Goal: Communication & Community: Share content

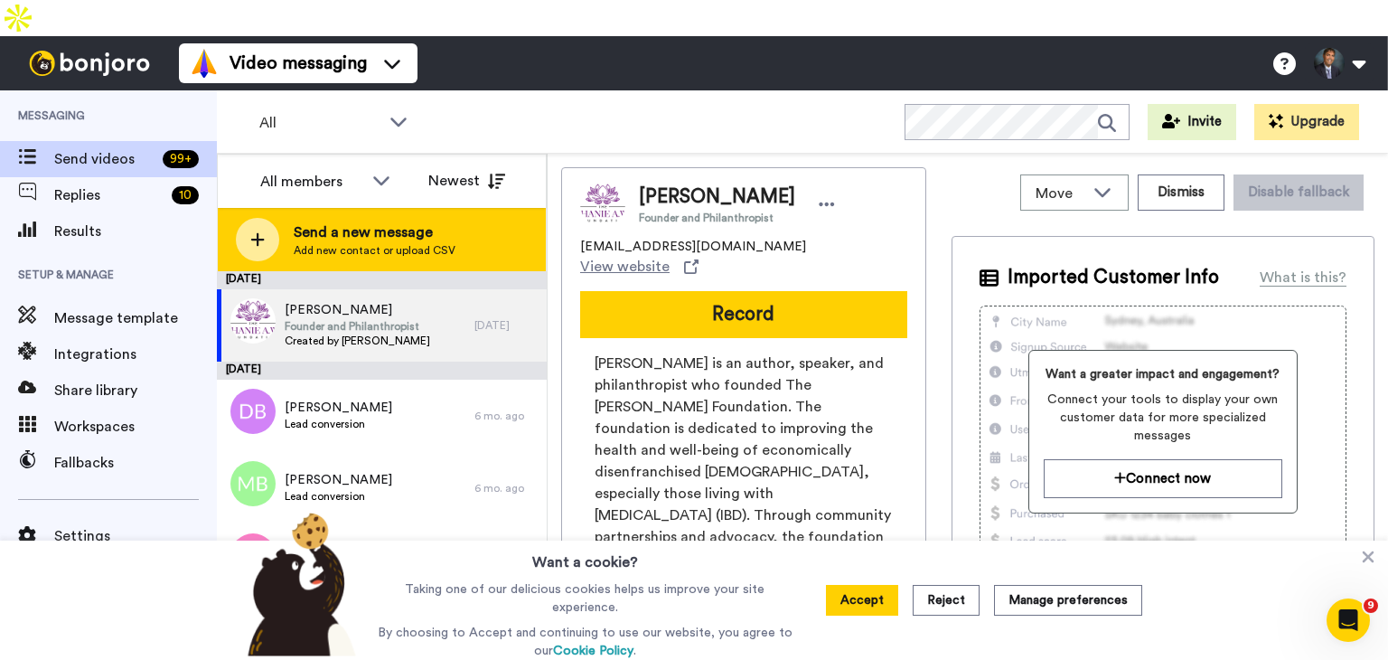
click at [264, 231] on icon at bounding box center [257, 239] width 14 height 16
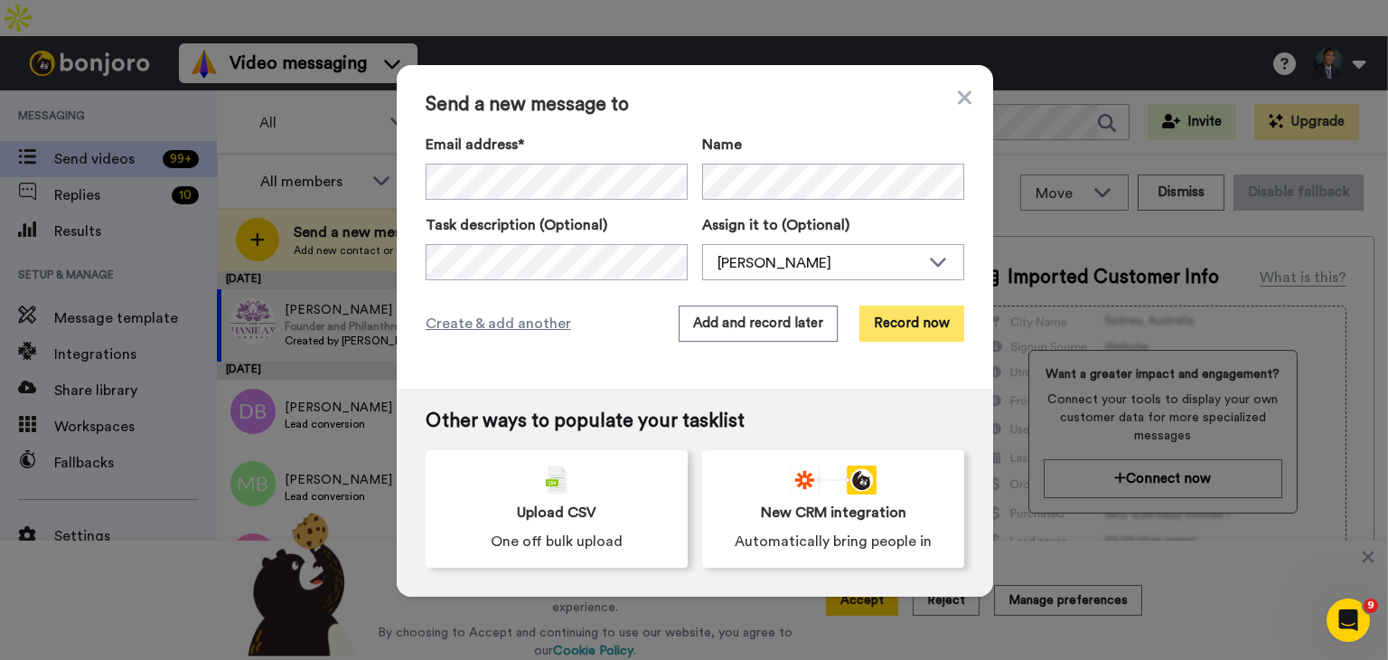
click at [908, 326] on button "Record now" at bounding box center [912, 324] width 105 height 36
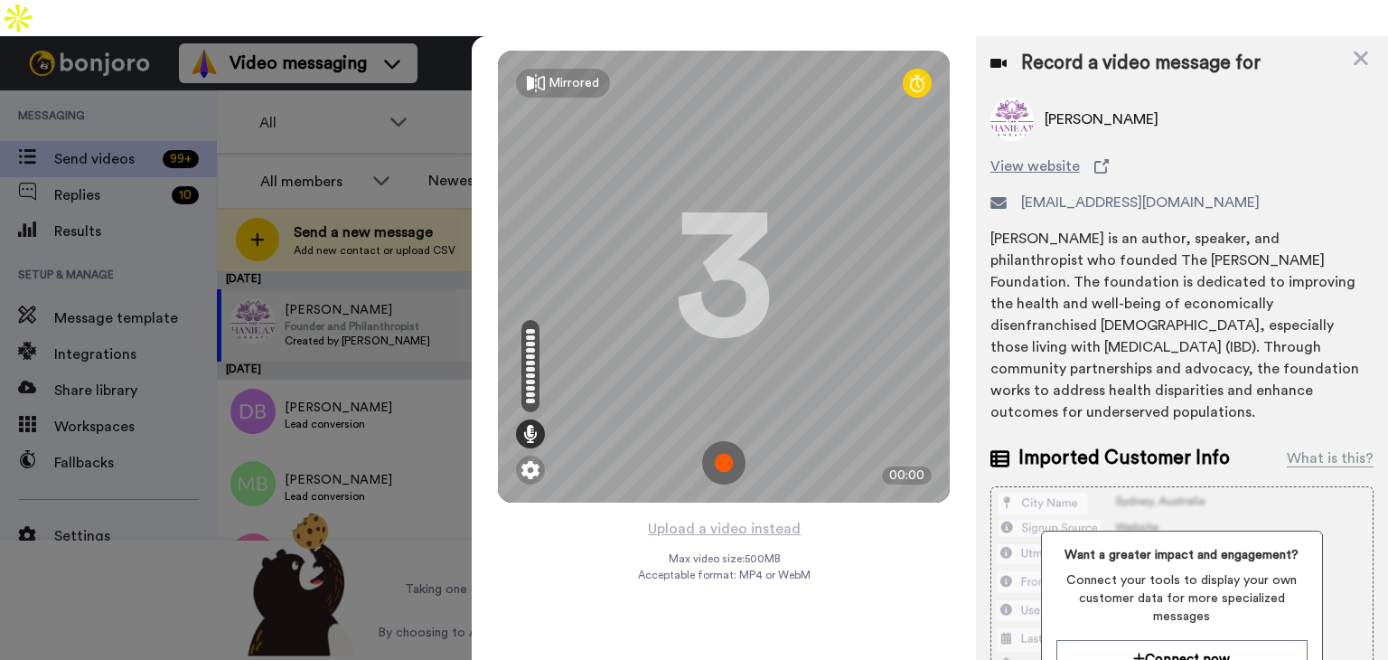
click at [720, 441] on img at bounding box center [723, 462] width 43 height 43
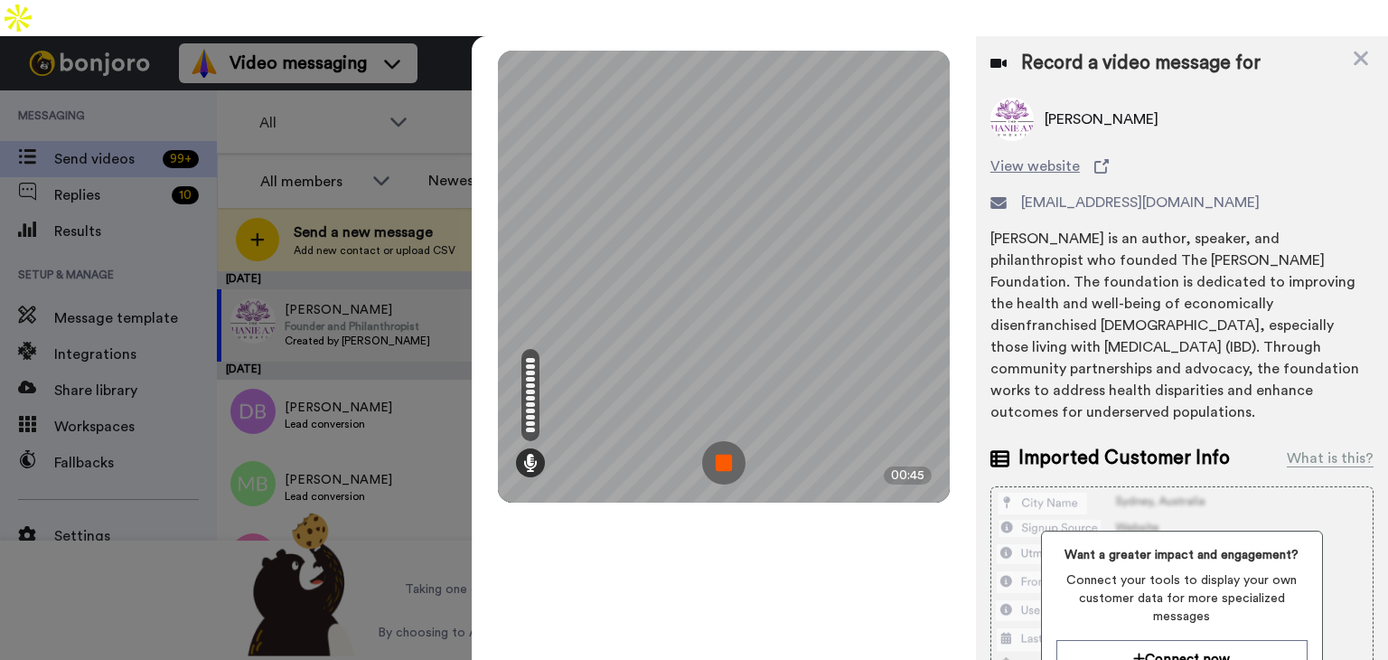
click at [717, 441] on img at bounding box center [723, 462] width 43 height 43
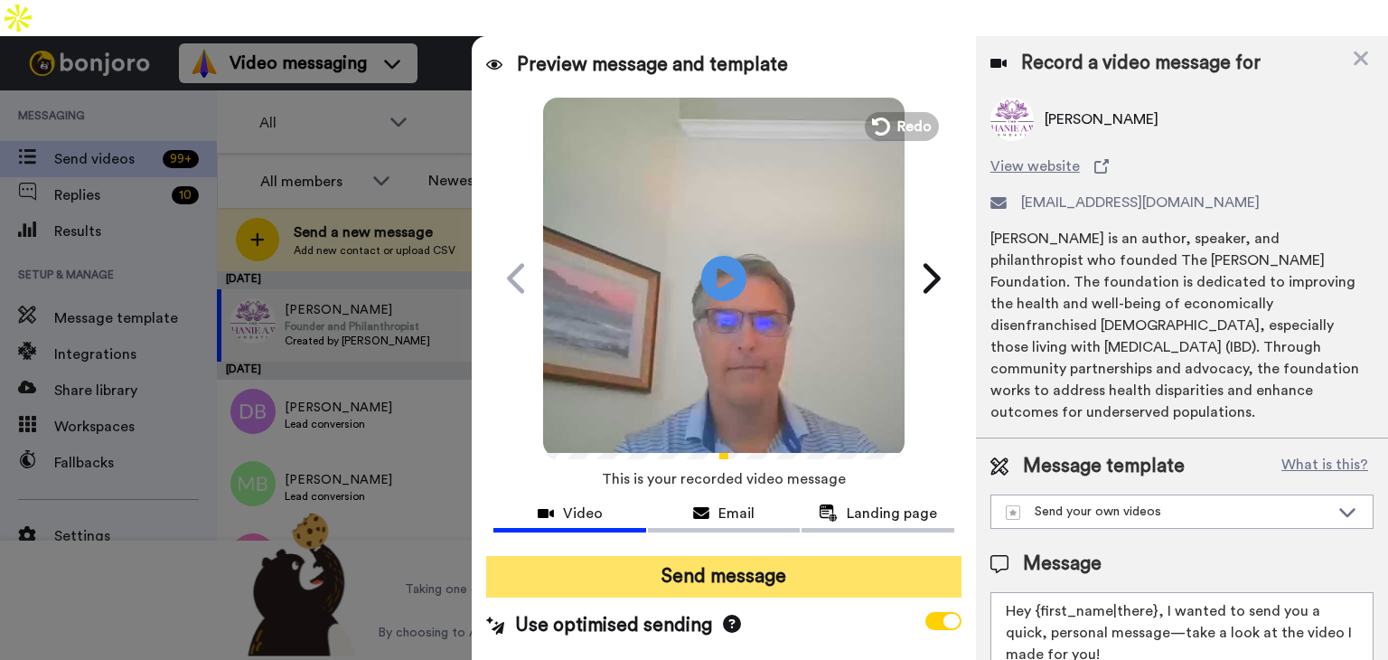
click at [691, 556] on button "Send message" at bounding box center [723, 577] width 475 height 42
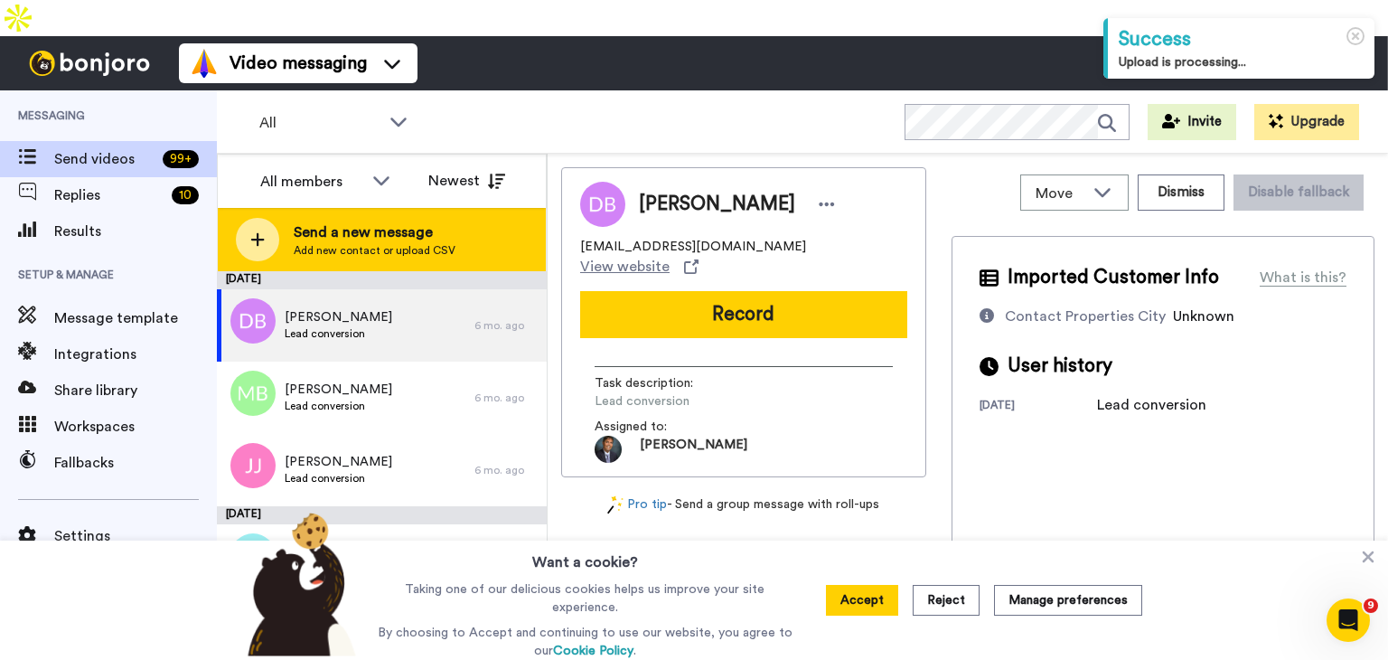
click at [246, 218] on div at bounding box center [257, 239] width 43 height 43
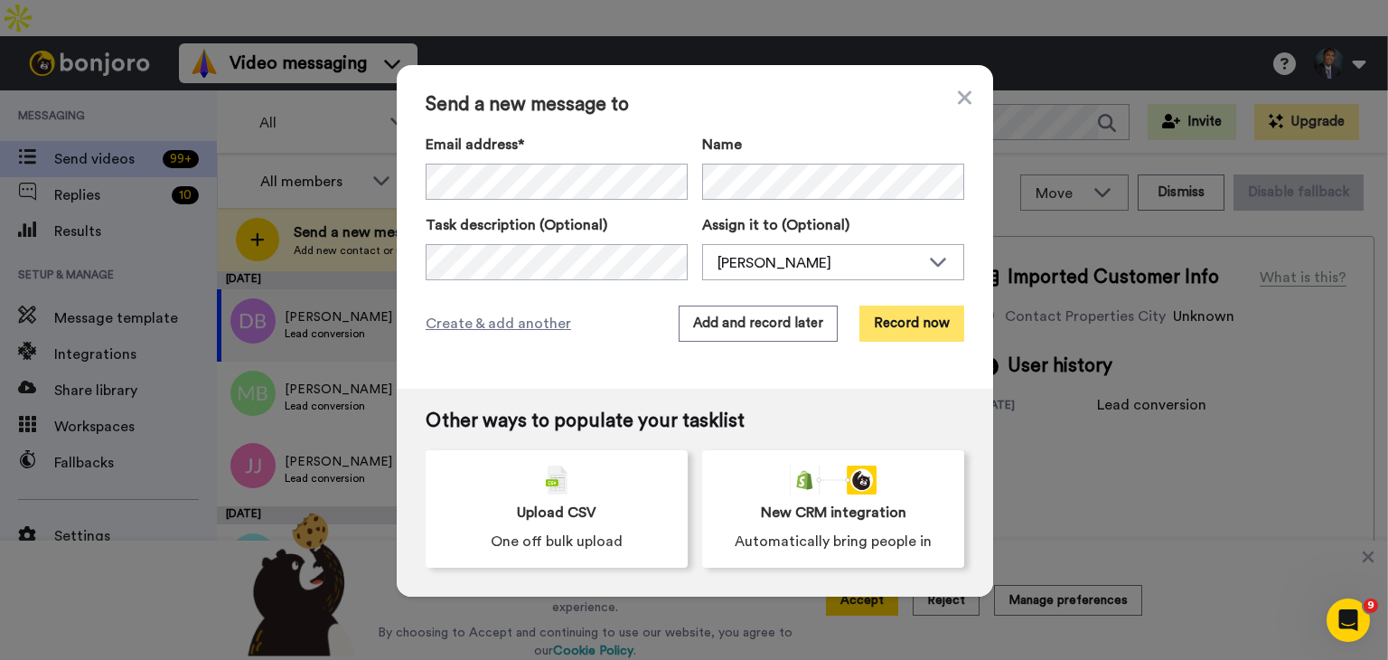
click at [915, 325] on button "Record now" at bounding box center [912, 324] width 105 height 36
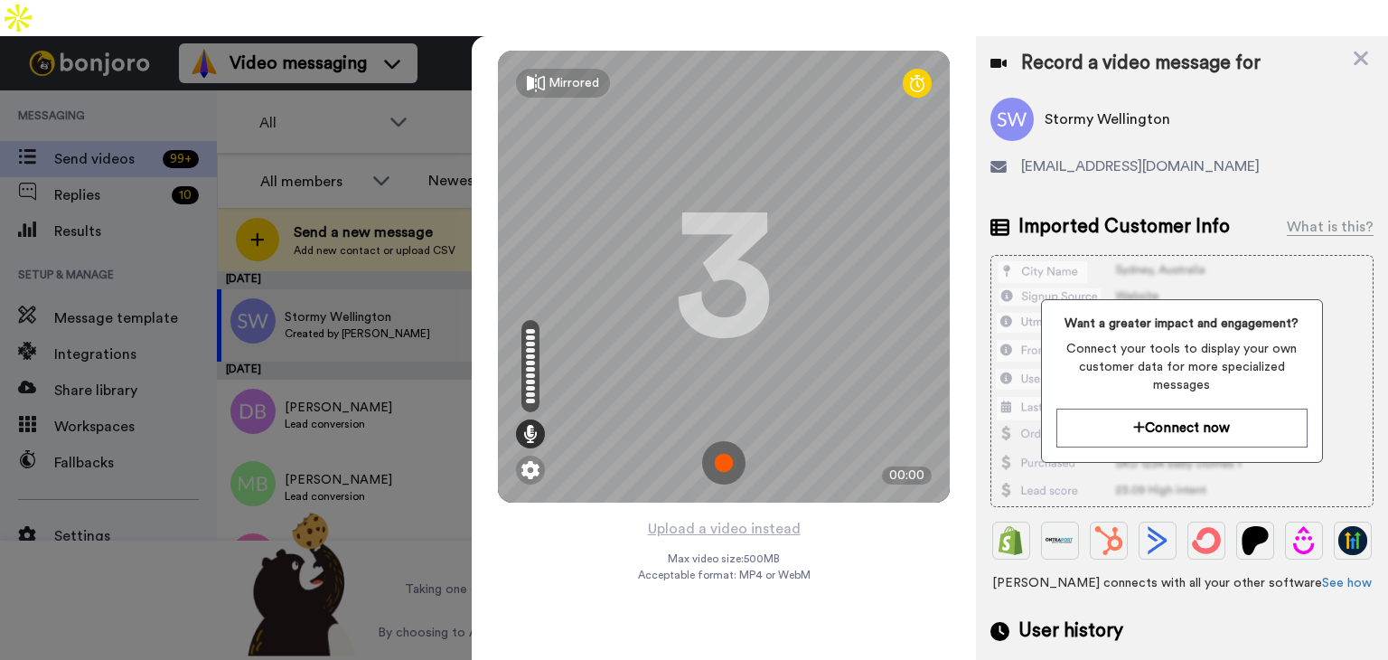
click at [720, 441] on img at bounding box center [723, 462] width 43 height 43
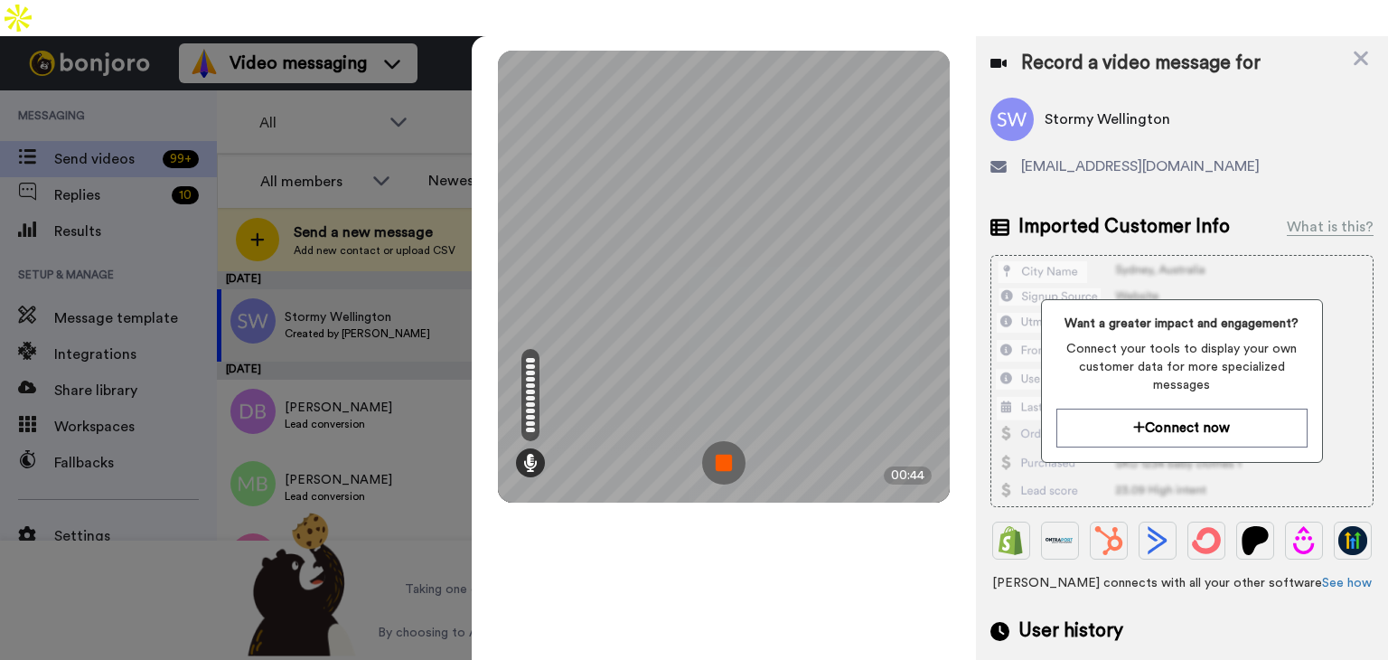
click at [715, 441] on img at bounding box center [723, 462] width 43 height 43
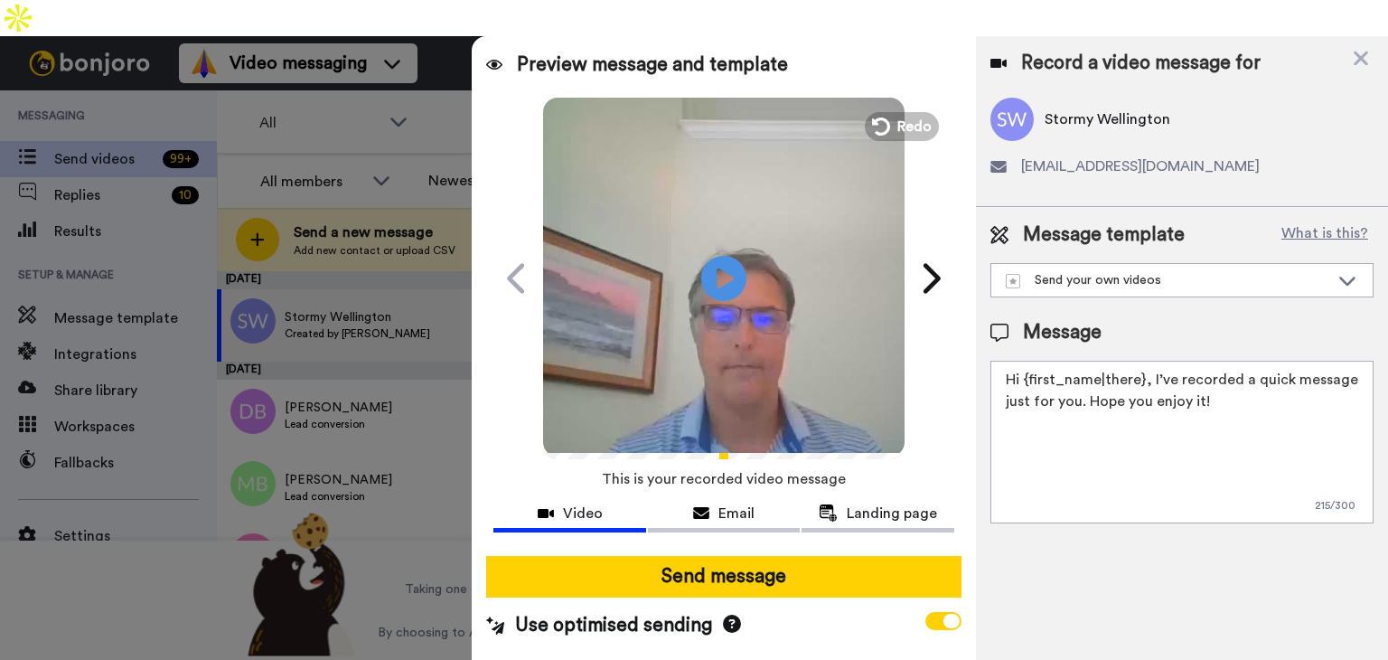
click at [734, 541] on div at bounding box center [724, 548] width 461 height 14
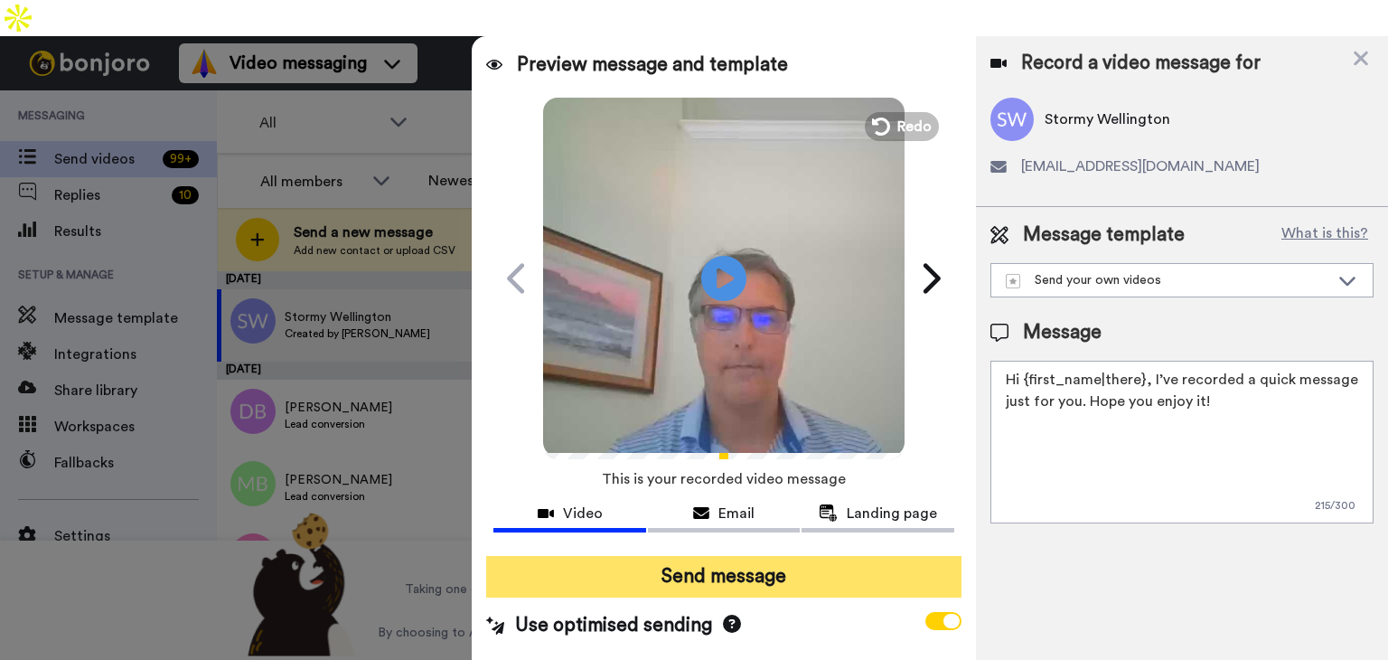
click at [695, 556] on button "Send message" at bounding box center [723, 577] width 475 height 42
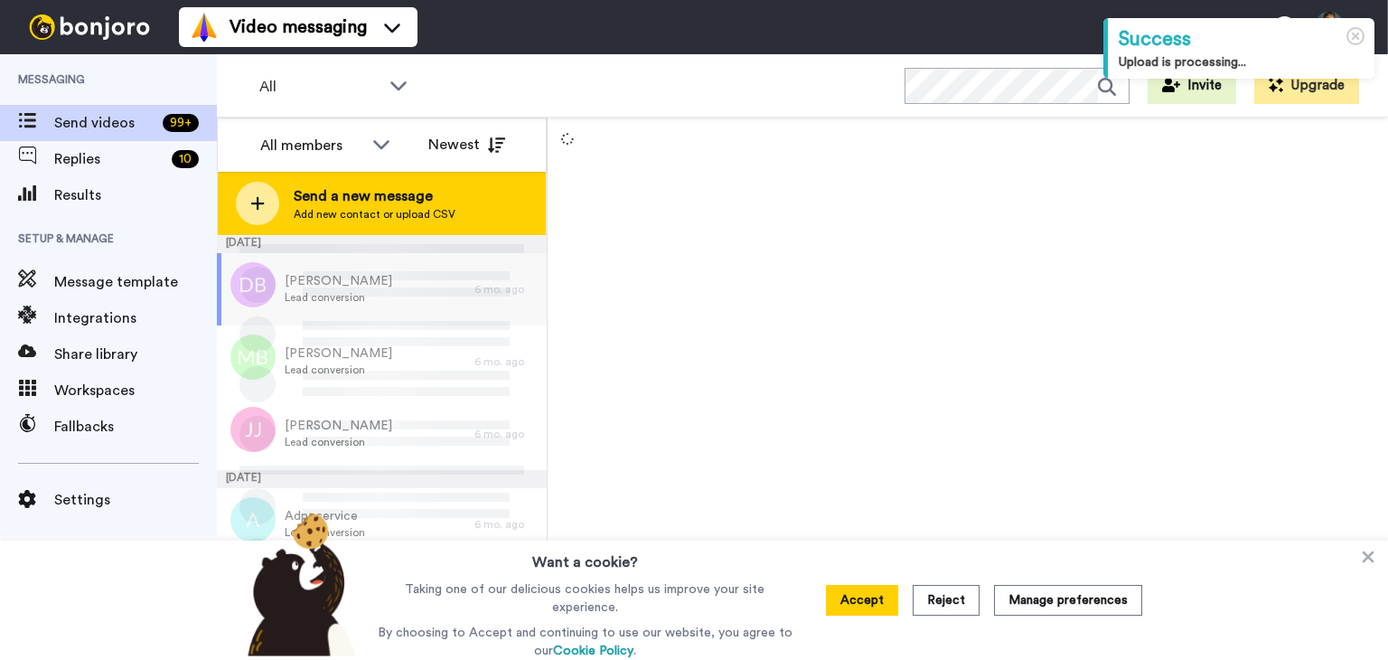
click at [265, 197] on div at bounding box center [257, 203] width 43 height 43
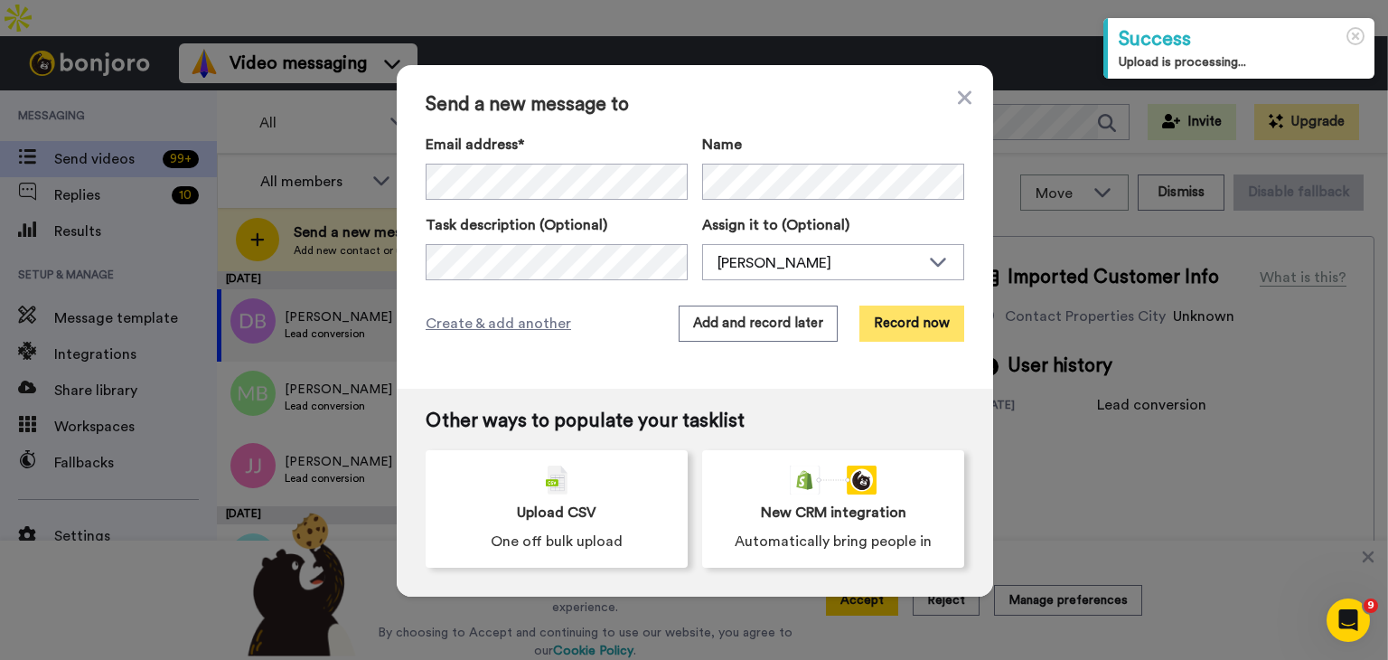
click at [916, 328] on button "Record now" at bounding box center [912, 324] width 105 height 36
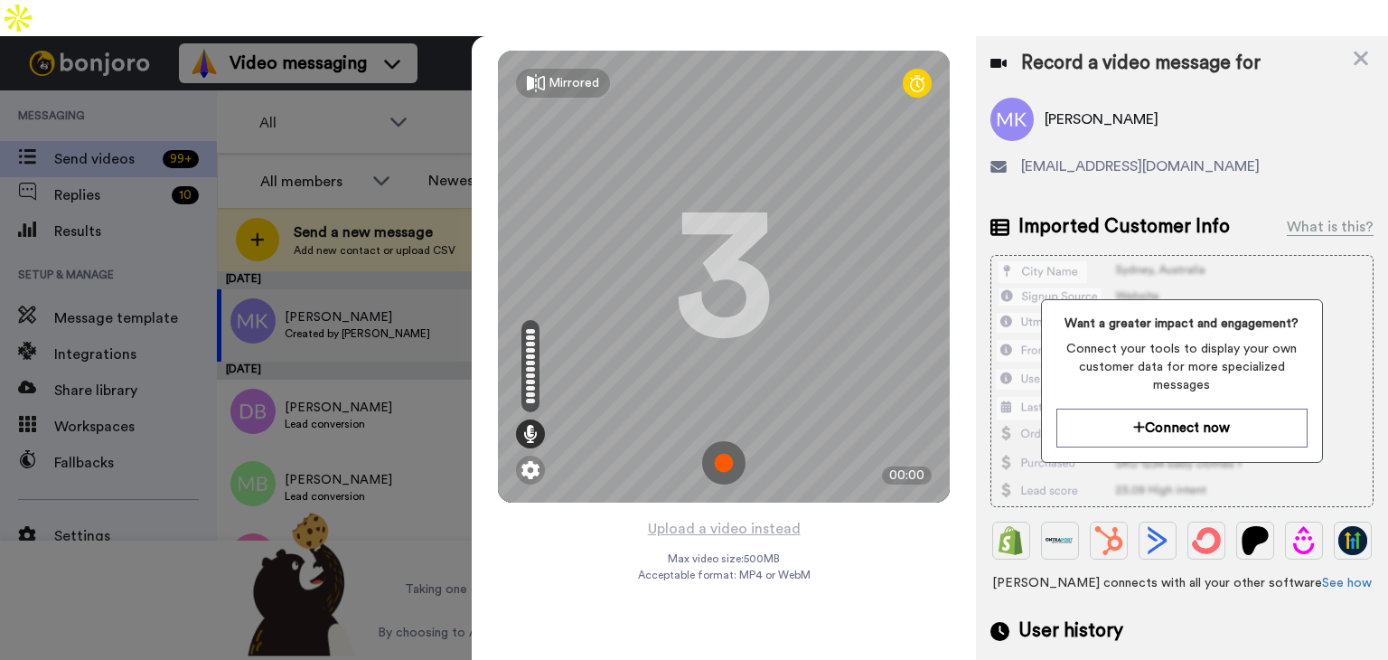
click at [730, 441] on img at bounding box center [723, 462] width 43 height 43
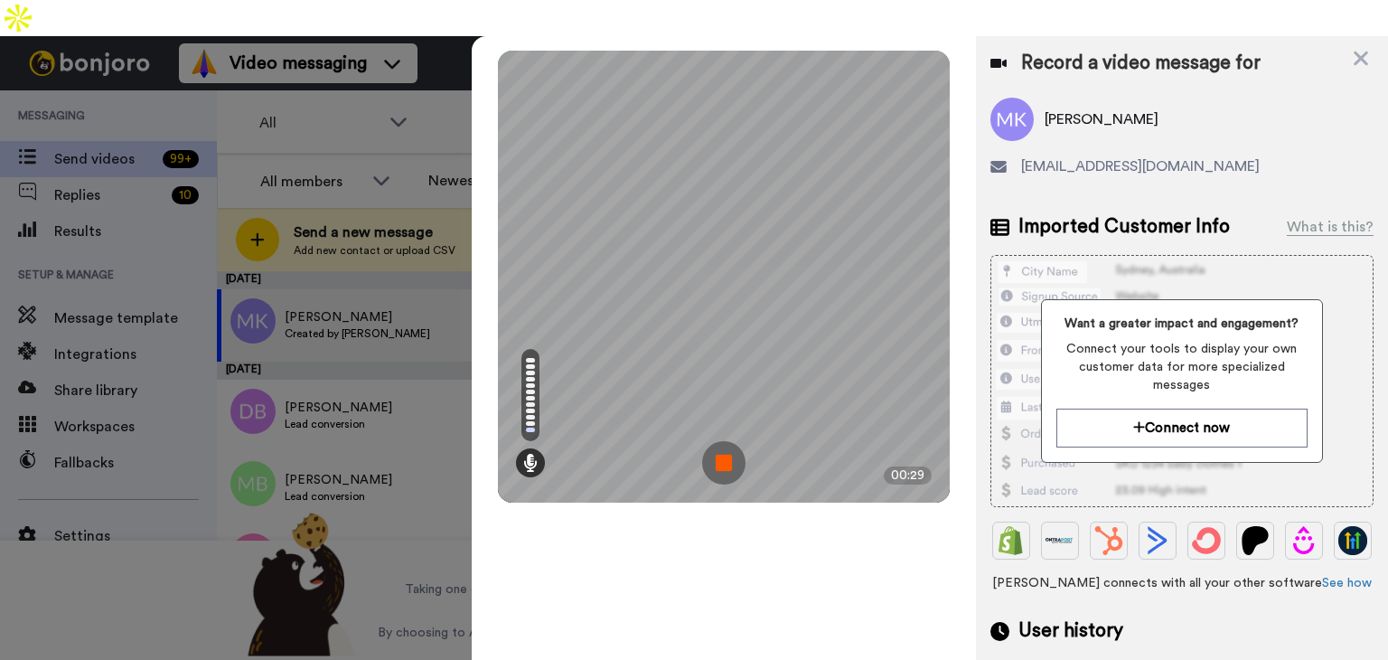
click at [724, 441] on img at bounding box center [723, 462] width 43 height 43
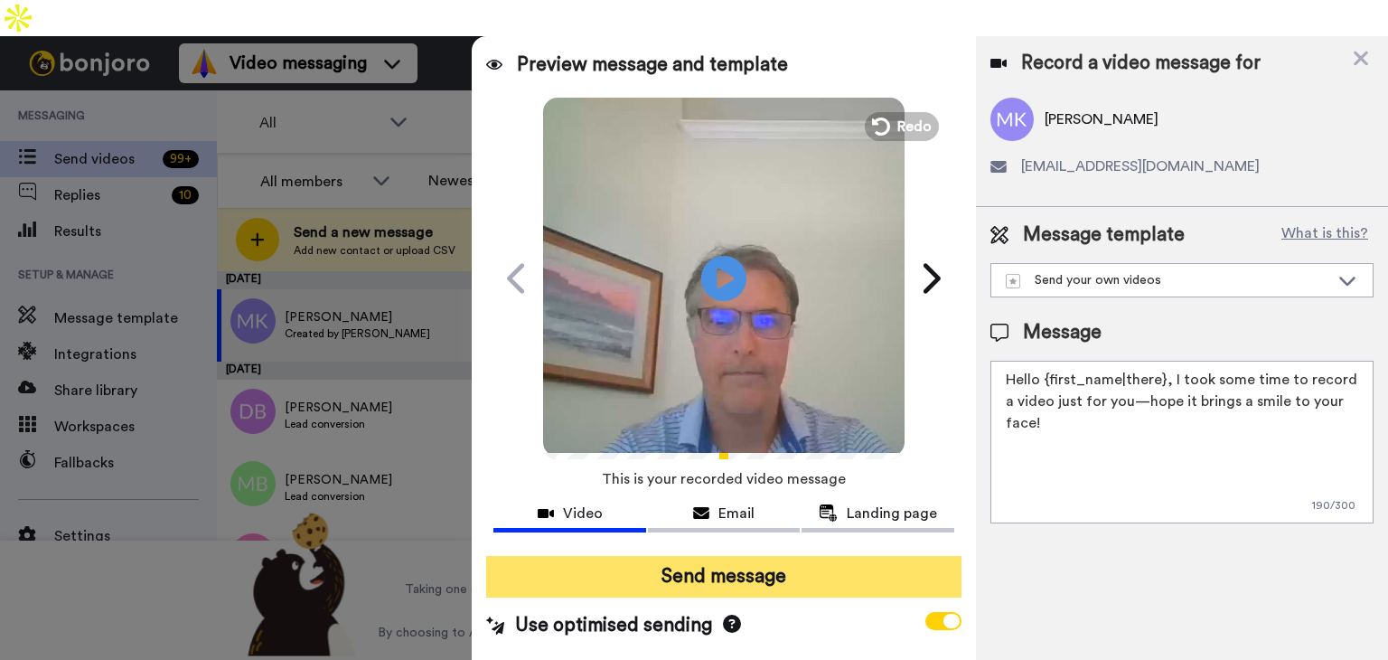
click at [709, 556] on button "Send message" at bounding box center [723, 577] width 475 height 42
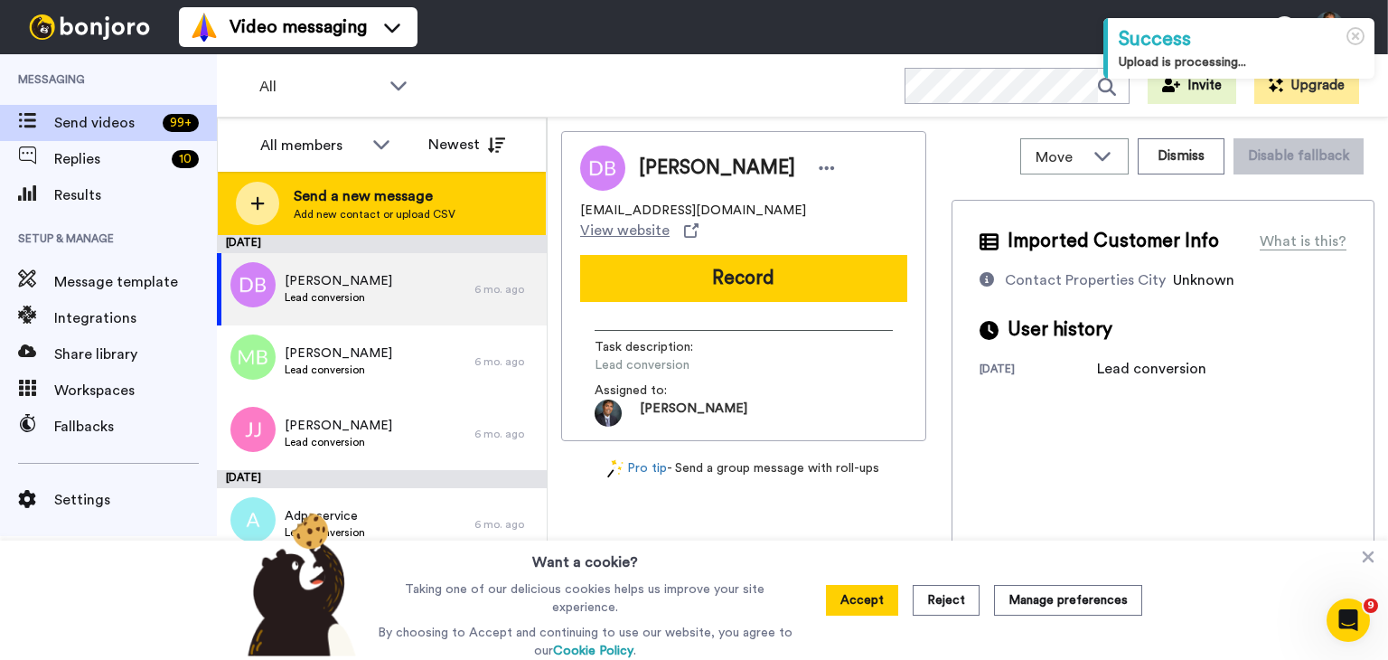
click at [261, 199] on icon at bounding box center [257, 203] width 14 height 16
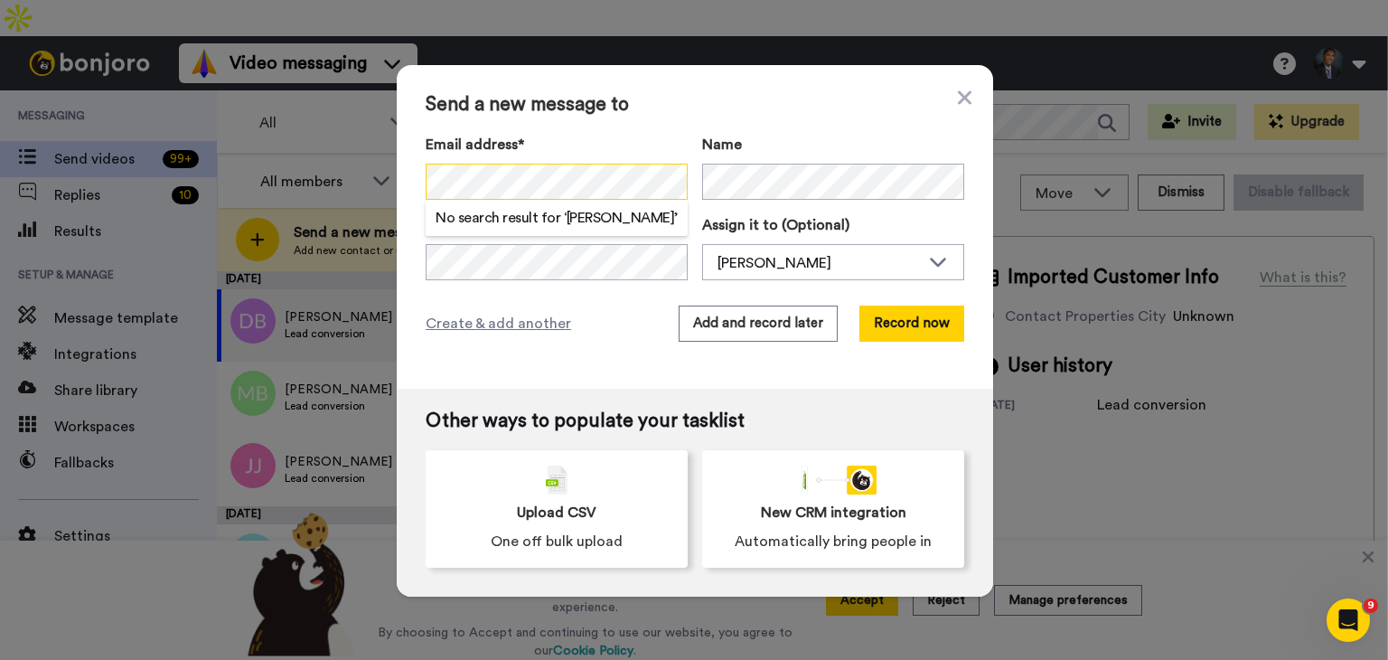
click at [374, 185] on div "Send a new message to Email address* No search result for ‘ Luis Regalado ’ Nam…" at bounding box center [694, 330] width 1388 height 660
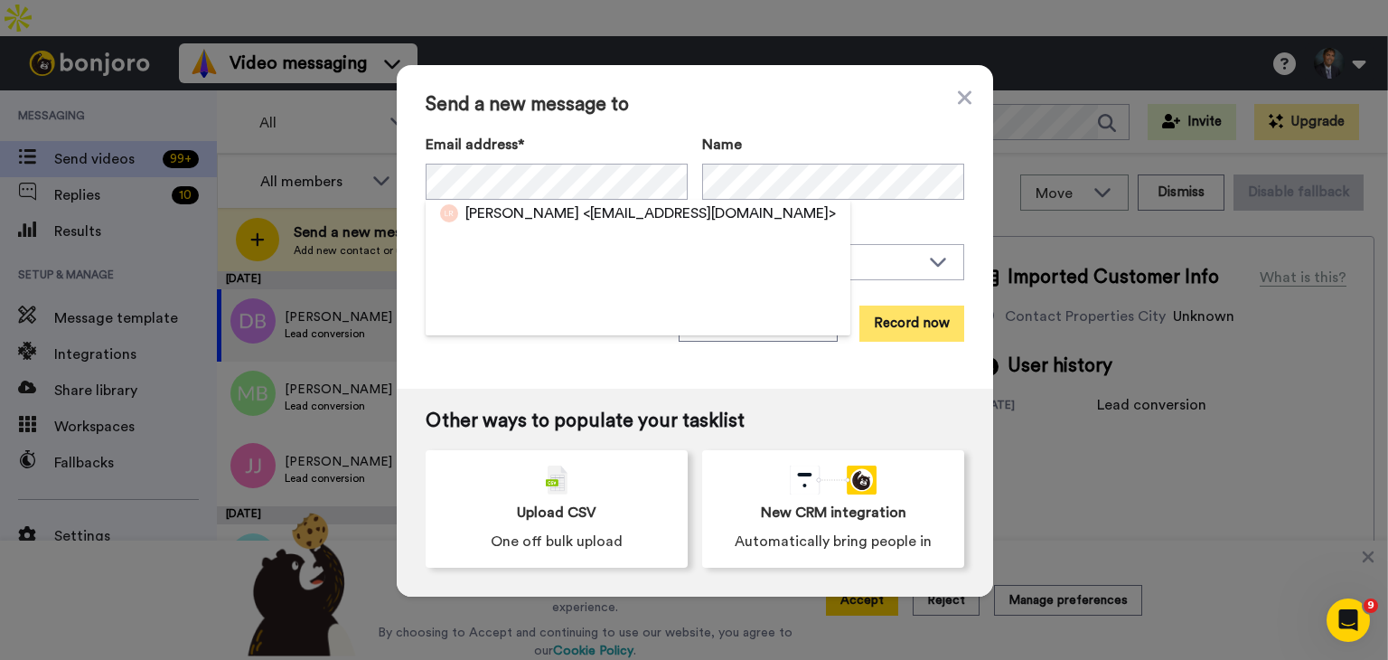
click at [887, 319] on button "Record now" at bounding box center [912, 324] width 105 height 36
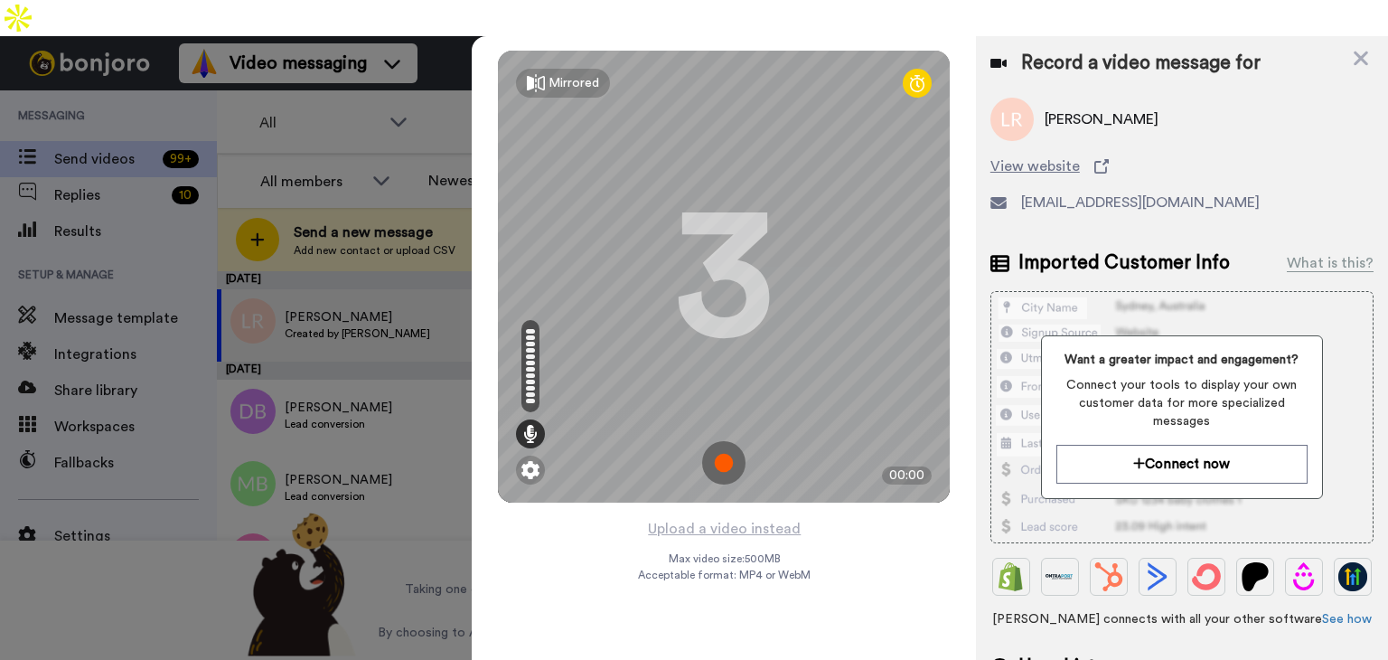
click at [724, 441] on img at bounding box center [723, 462] width 43 height 43
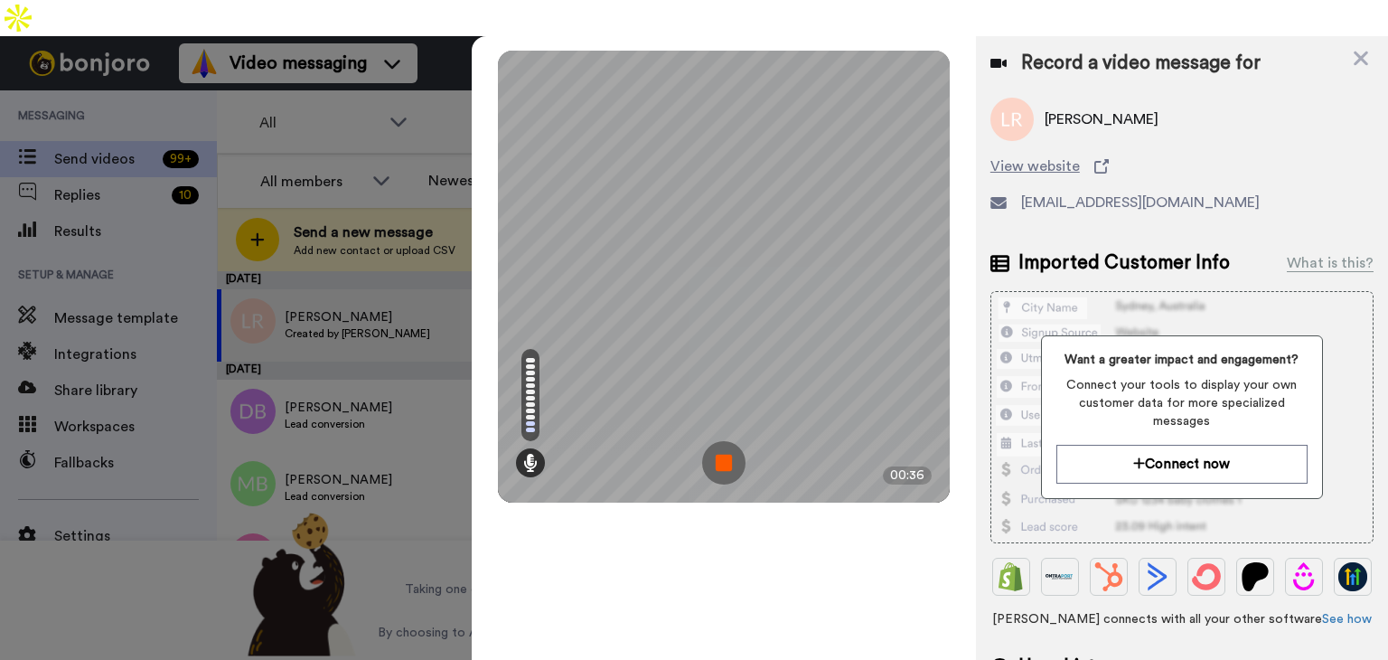
click at [727, 441] on img at bounding box center [723, 462] width 43 height 43
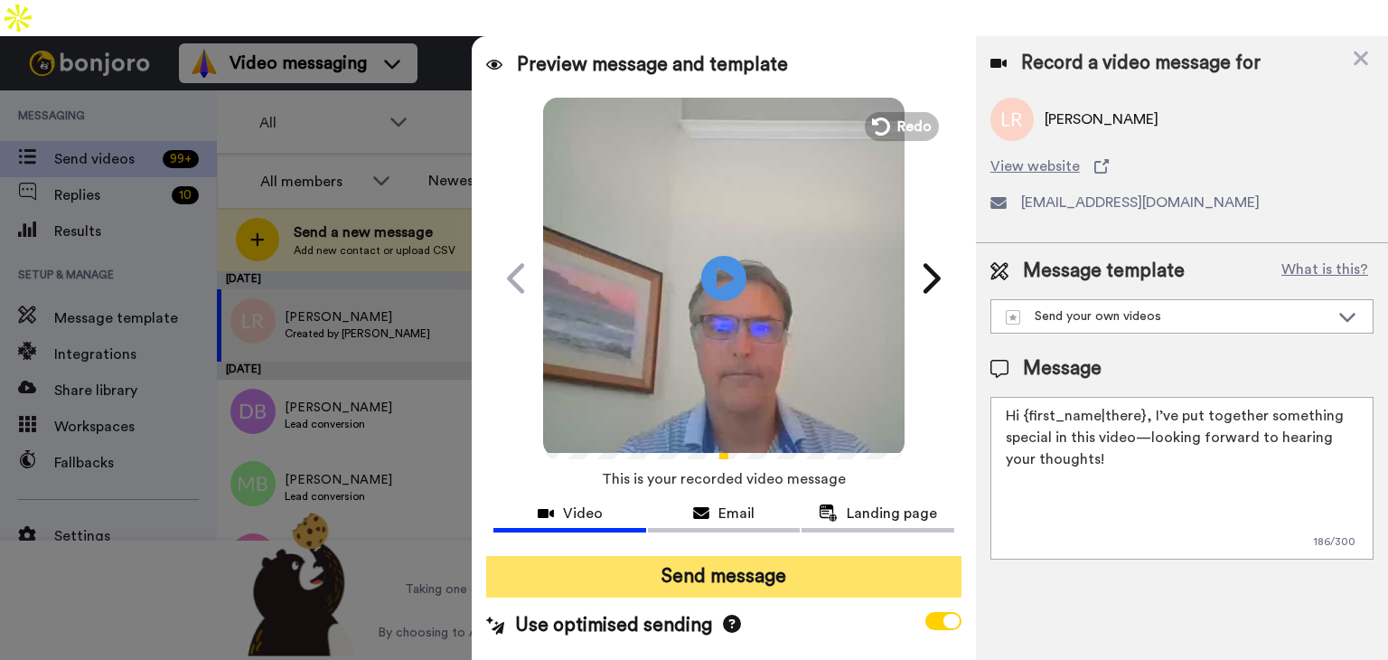
click at [710, 556] on button "Send message" at bounding box center [723, 577] width 475 height 42
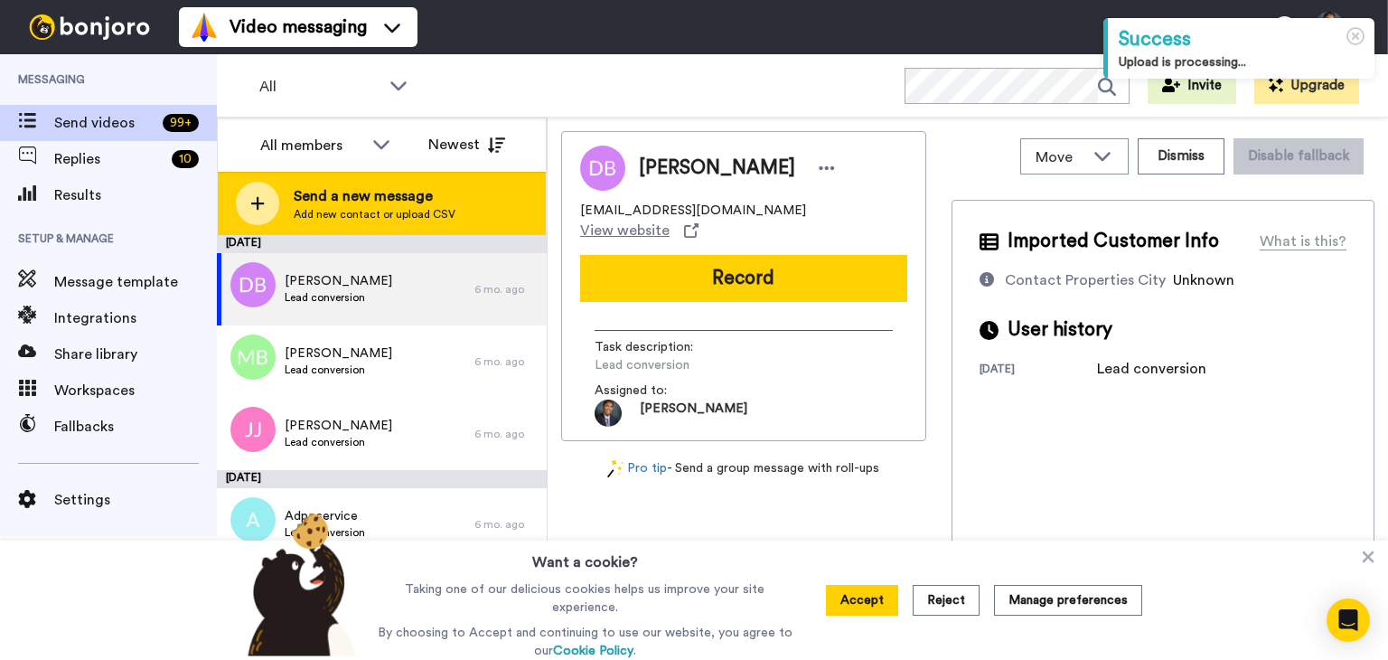
click at [264, 203] on icon at bounding box center [258, 204] width 14 height 14
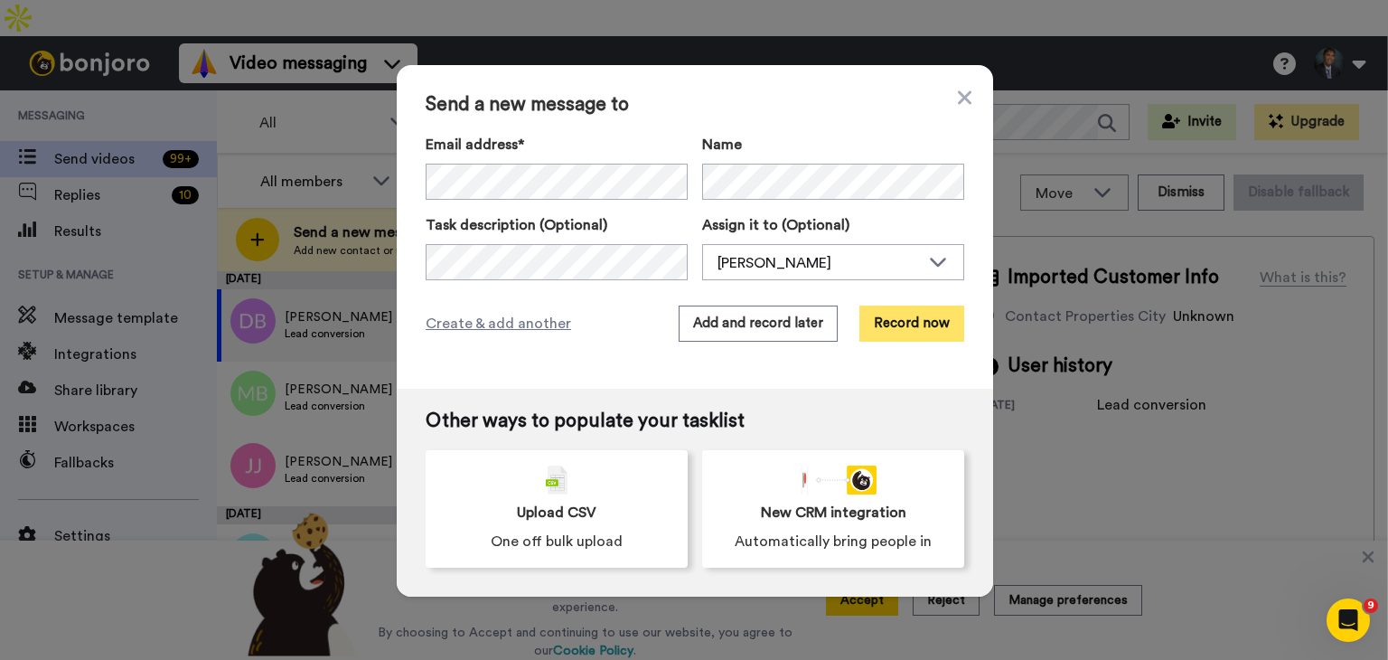
click at [899, 324] on button "Record now" at bounding box center [912, 324] width 105 height 36
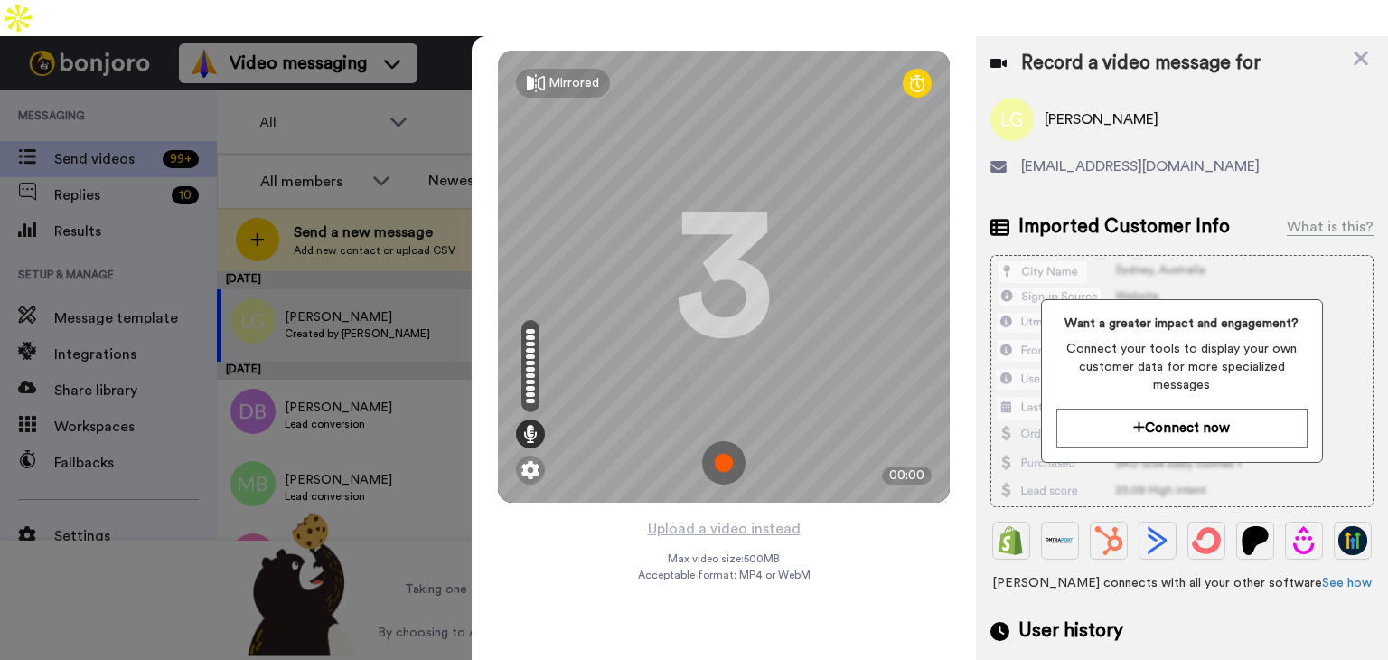
click at [730, 441] on img at bounding box center [723, 462] width 43 height 43
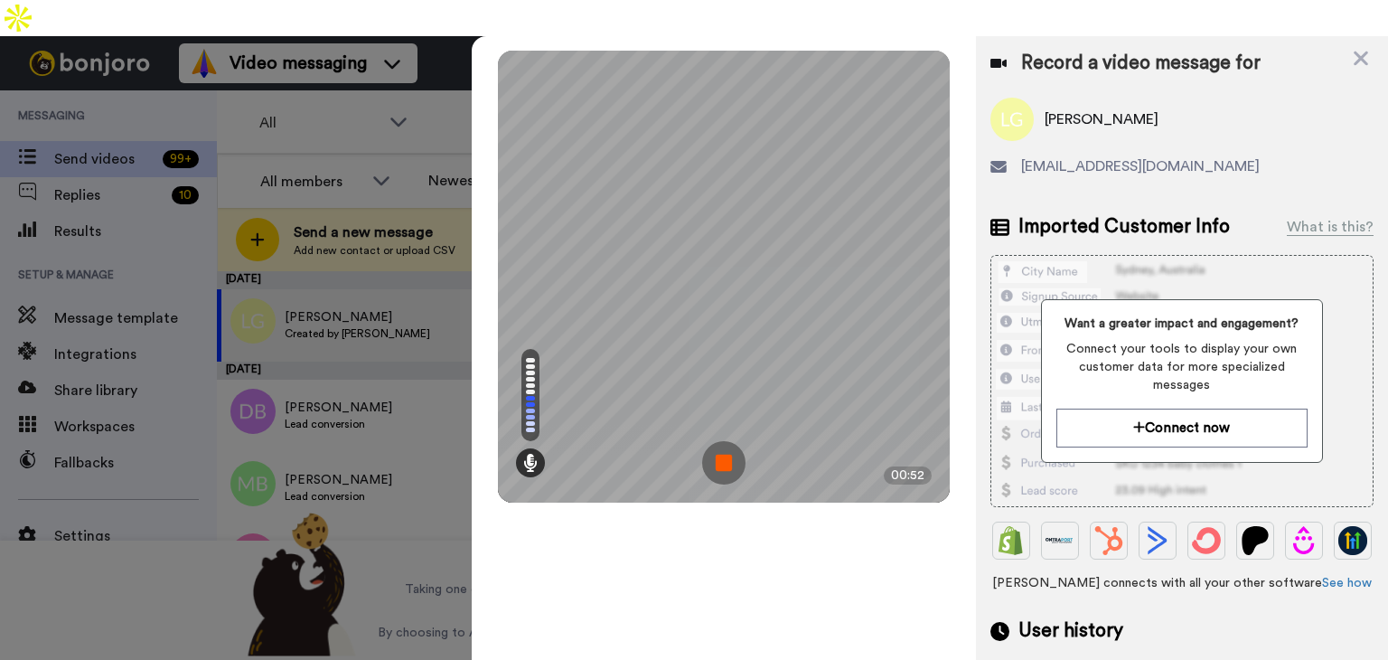
click at [723, 441] on img at bounding box center [723, 462] width 43 height 43
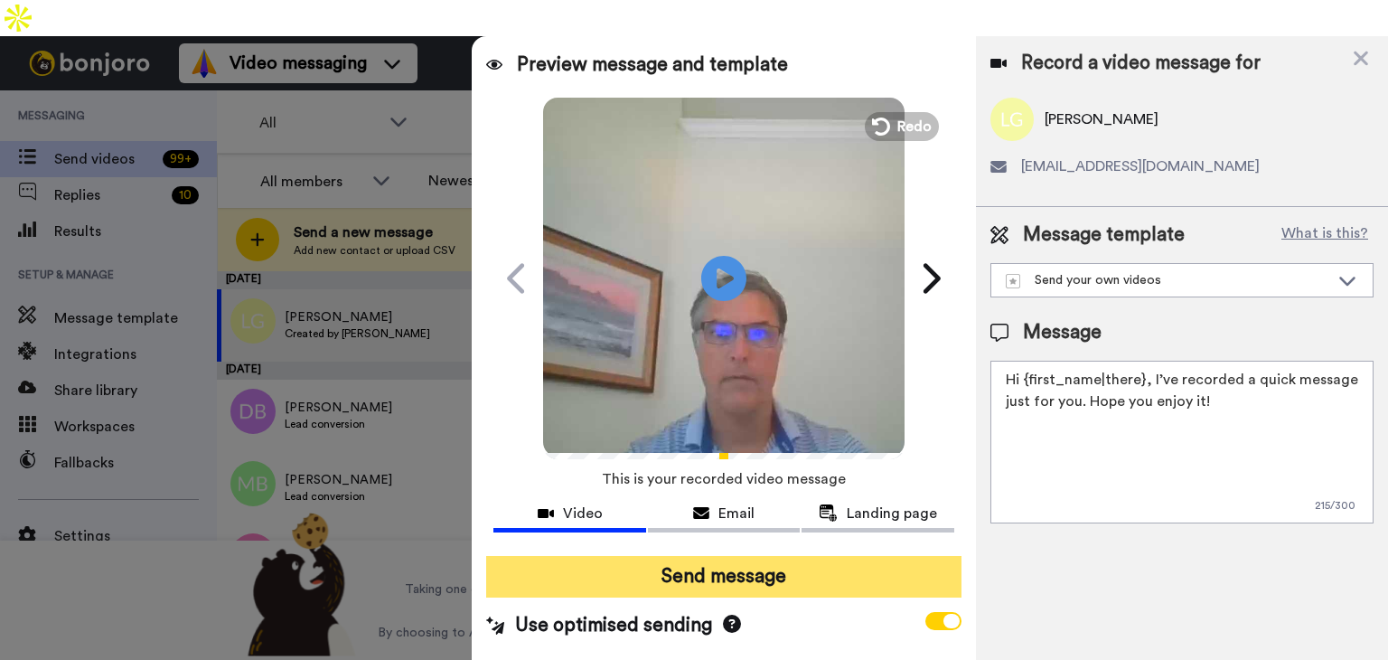
click at [729, 556] on button "Send message" at bounding box center [723, 577] width 475 height 42
